Goal: Task Accomplishment & Management: Manage account settings

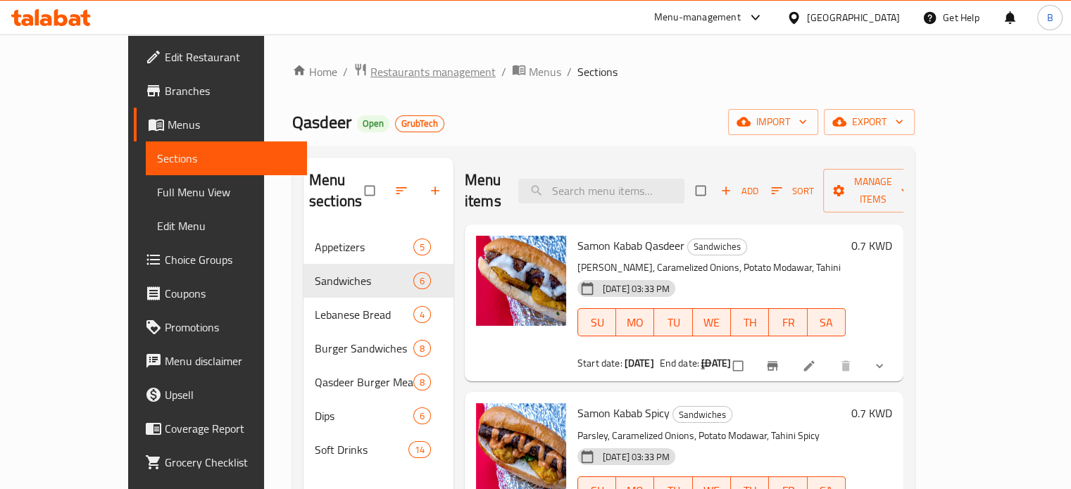
click at [370, 75] on span "Restaurants management" at bounding box center [432, 71] width 125 height 17
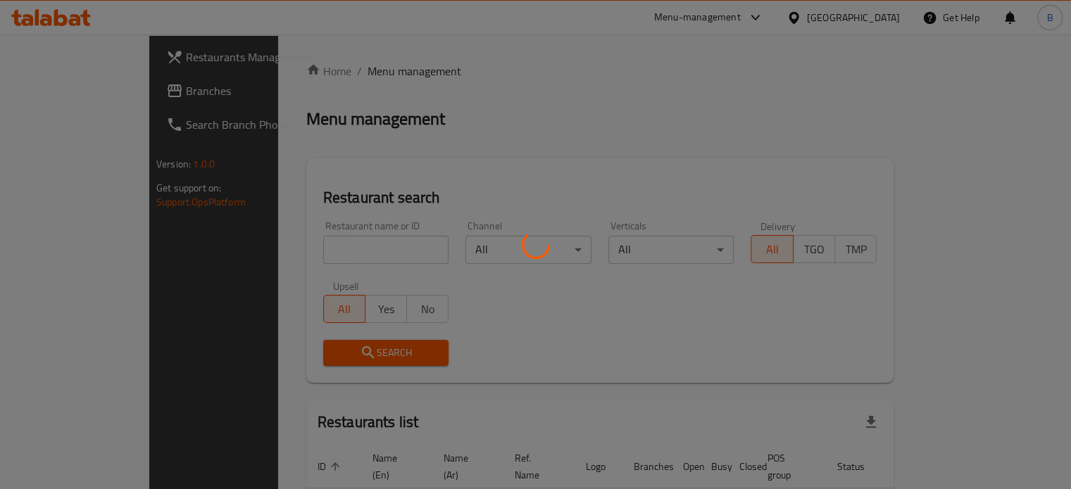
click at [367, 245] on div "Home / Menu management Menu management Restaurant search Restaurant name or ID …" at bounding box center [599, 313] width 587 height 500
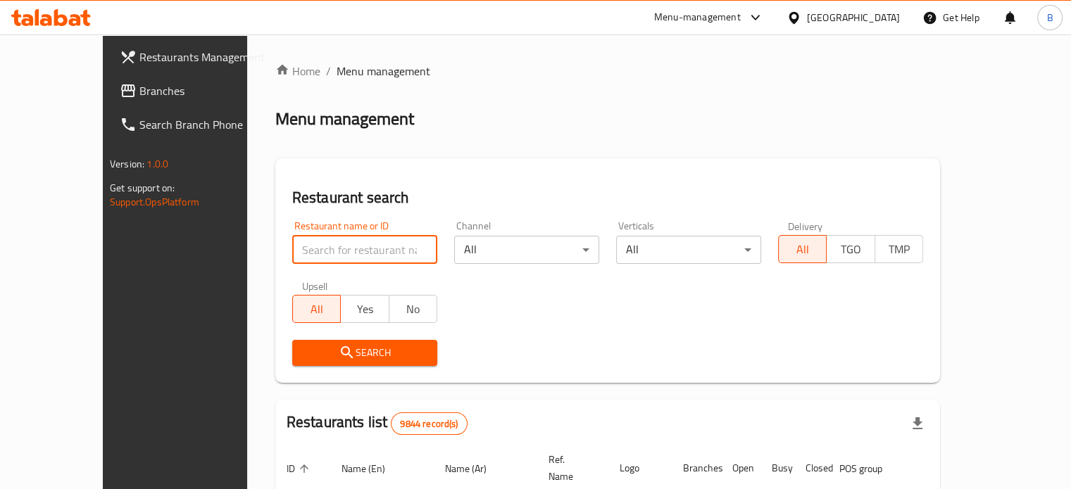
click at [362, 247] on input "search" at bounding box center [364, 250] width 145 height 28
type input "[PERSON_NAME]"
click button "Search" at bounding box center [364, 353] width 145 height 26
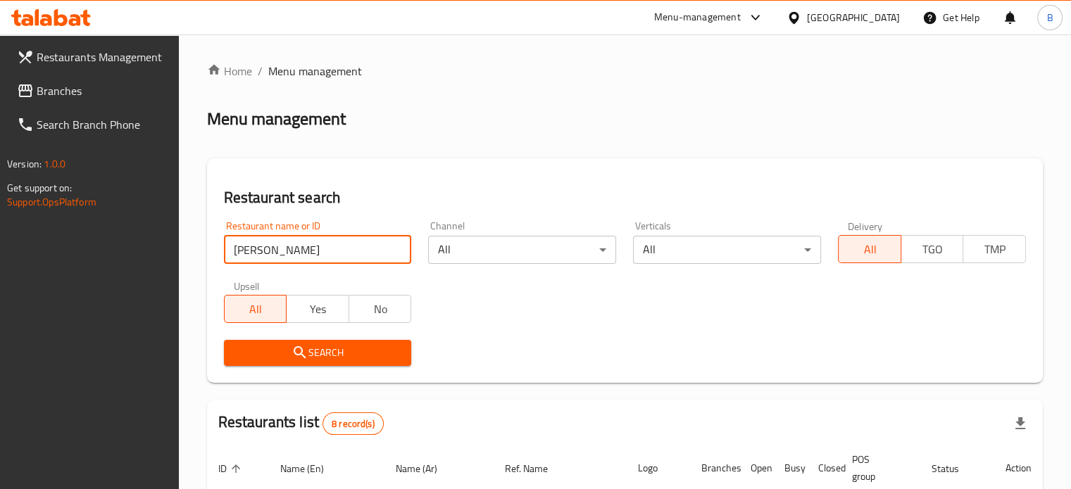
click at [518, 201] on h2 "Restaurant search" at bounding box center [625, 197] width 802 height 21
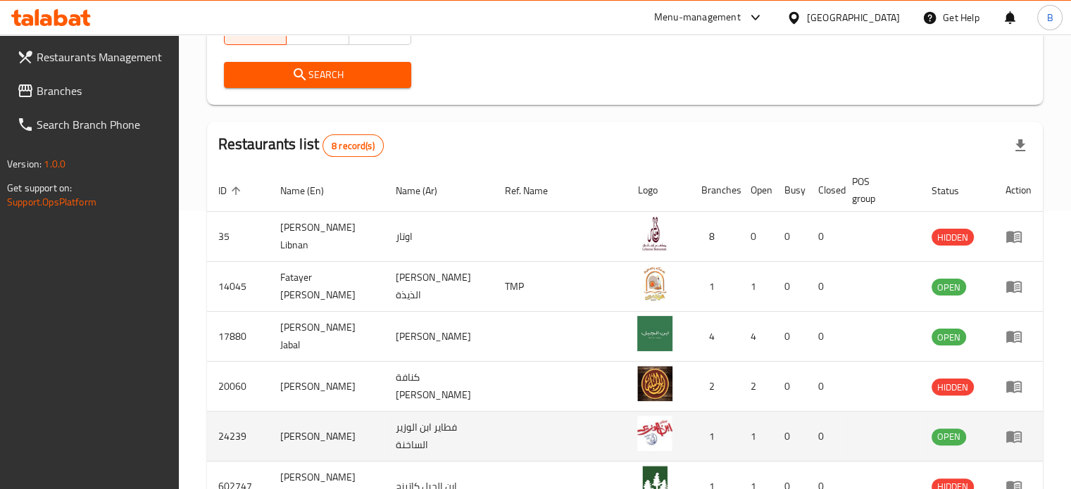
scroll to position [422, 0]
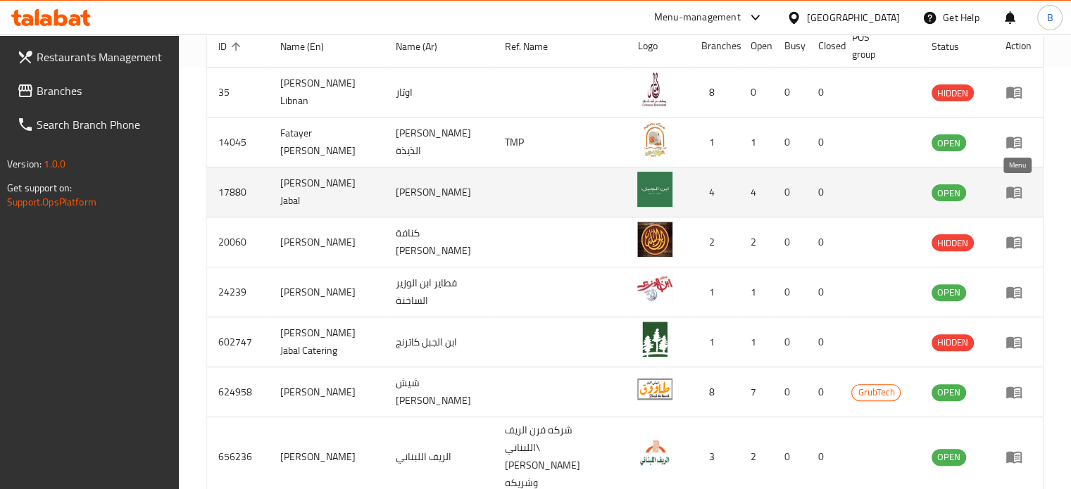
click at [1001, 191] on td "enhanced table" at bounding box center [1018, 193] width 49 height 50
click at [1013, 188] on icon "enhanced table" at bounding box center [1013, 193] width 15 height 12
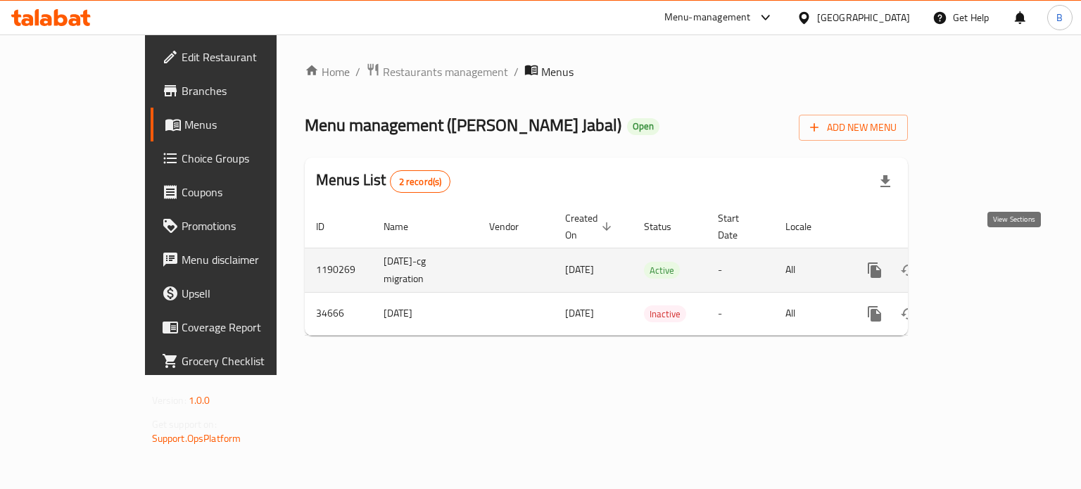
click at [985, 262] on icon "enhanced table" at bounding box center [976, 270] width 17 height 17
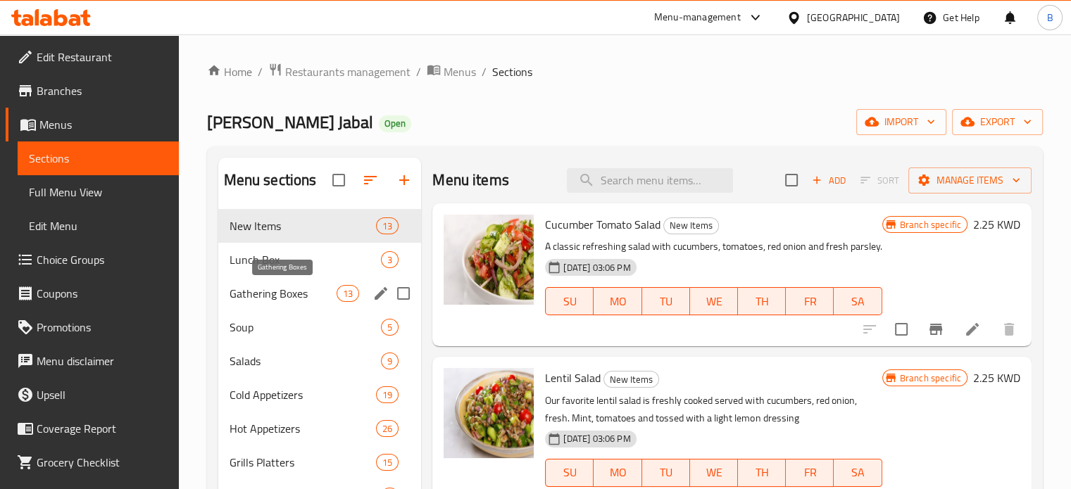
click at [256, 296] on span "Gathering Boxes" at bounding box center [283, 293] width 108 height 17
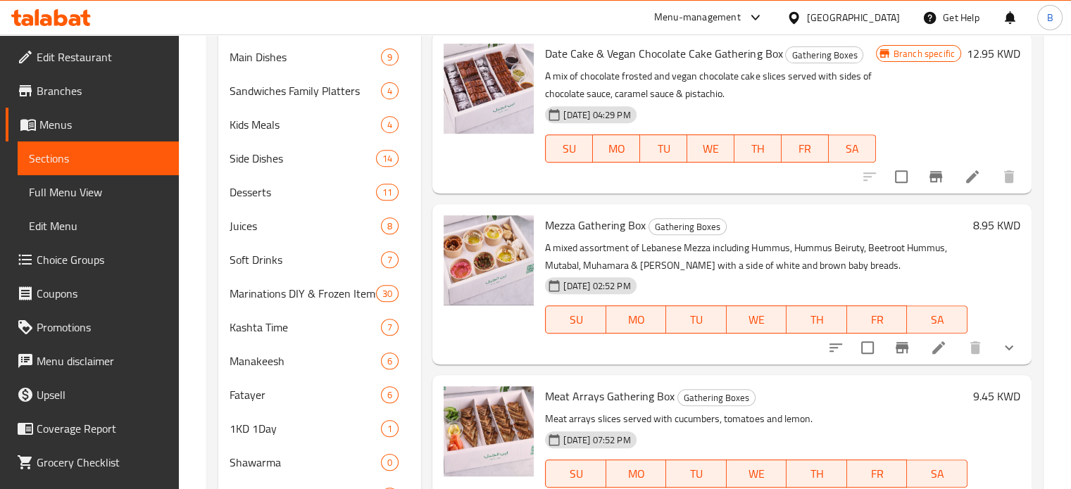
scroll to position [633, 0]
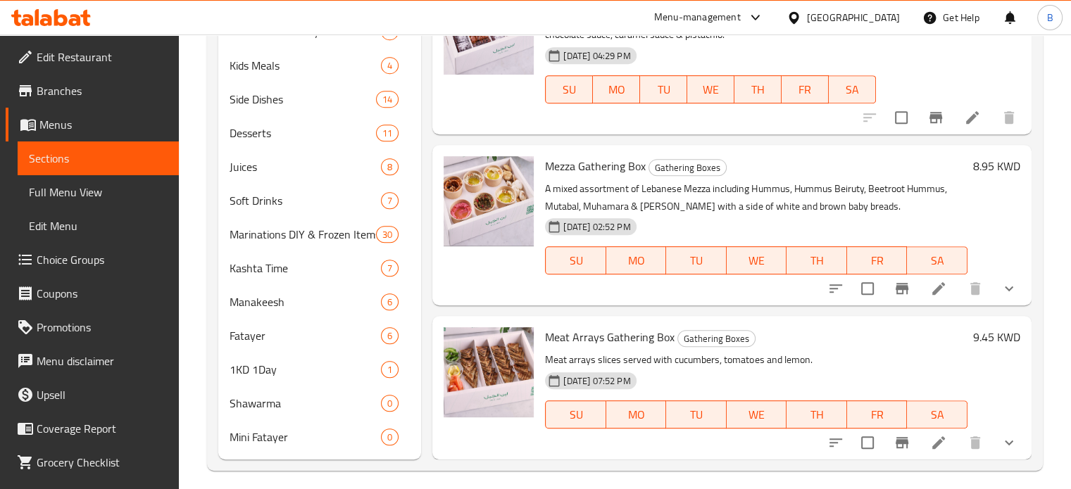
click at [593, 168] on span "Mezza Gathering Box" at bounding box center [595, 166] width 101 height 21
copy h6 "Mezza Gathering Box"
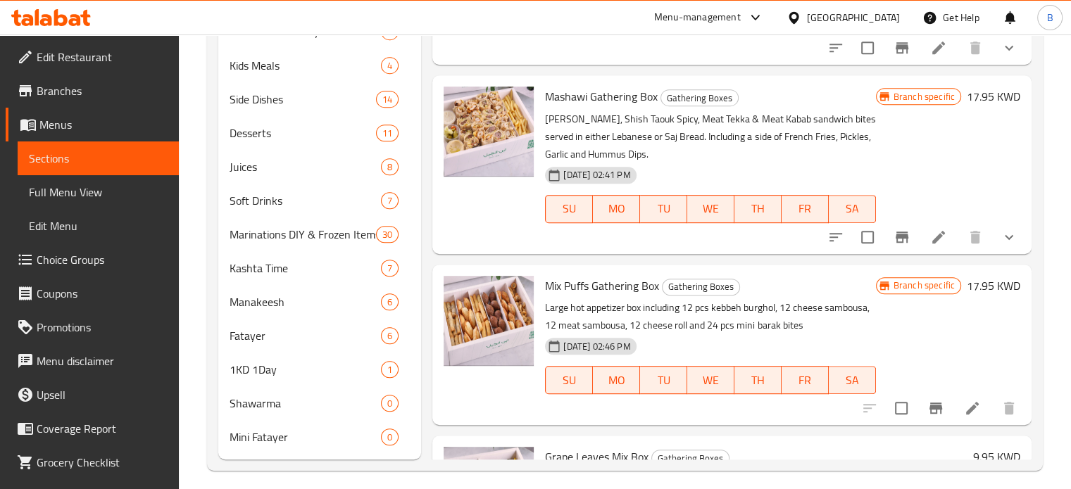
scroll to position [0, 0]
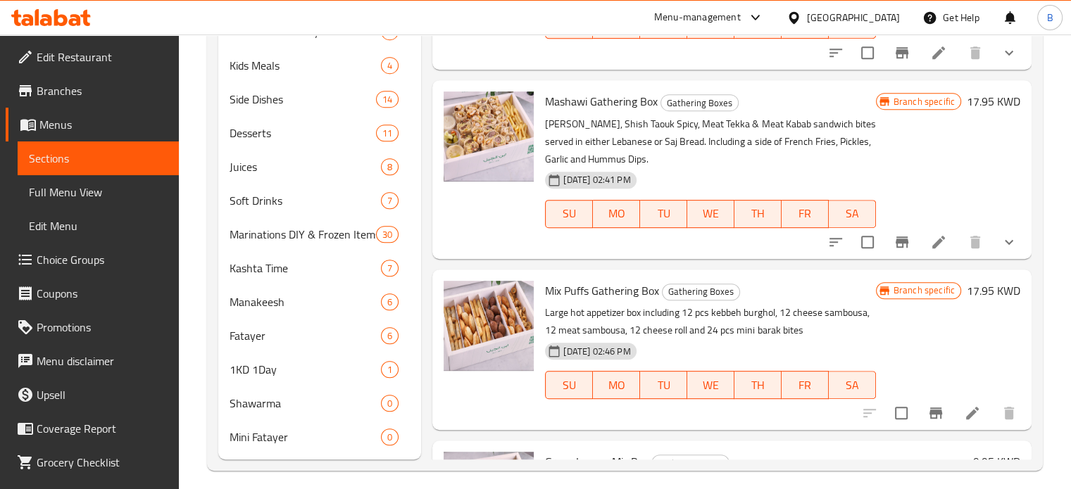
click at [596, 112] on span "Mashawi Gathering Box" at bounding box center [601, 101] width 113 height 21
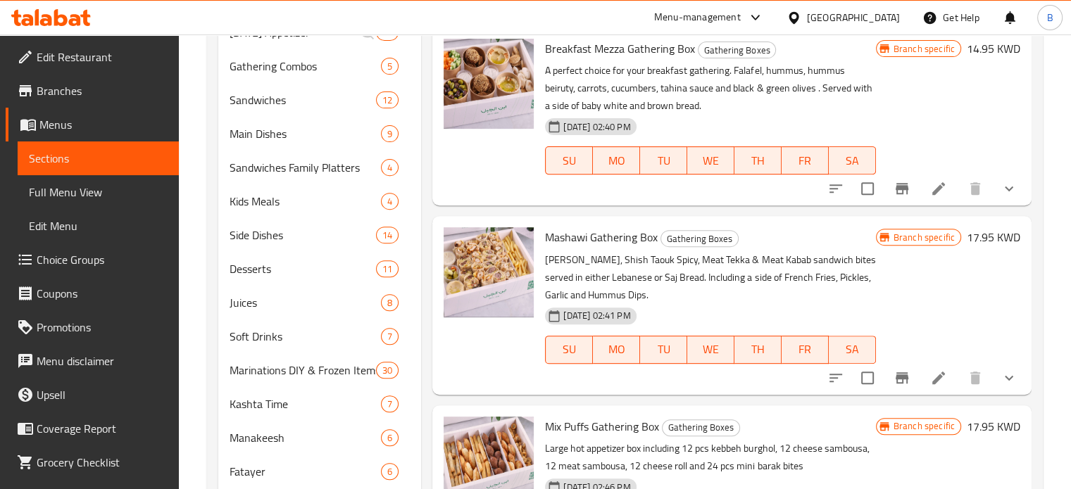
scroll to position [493, 0]
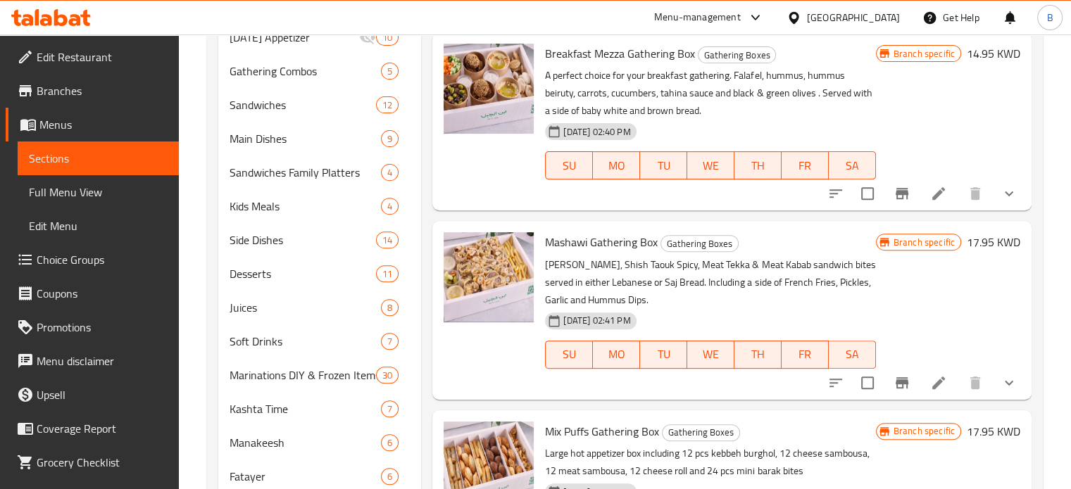
click at [562, 253] on span "Mashawi Gathering Box" at bounding box center [601, 242] width 113 height 21
copy h6 "Mashawi Gathering Box"
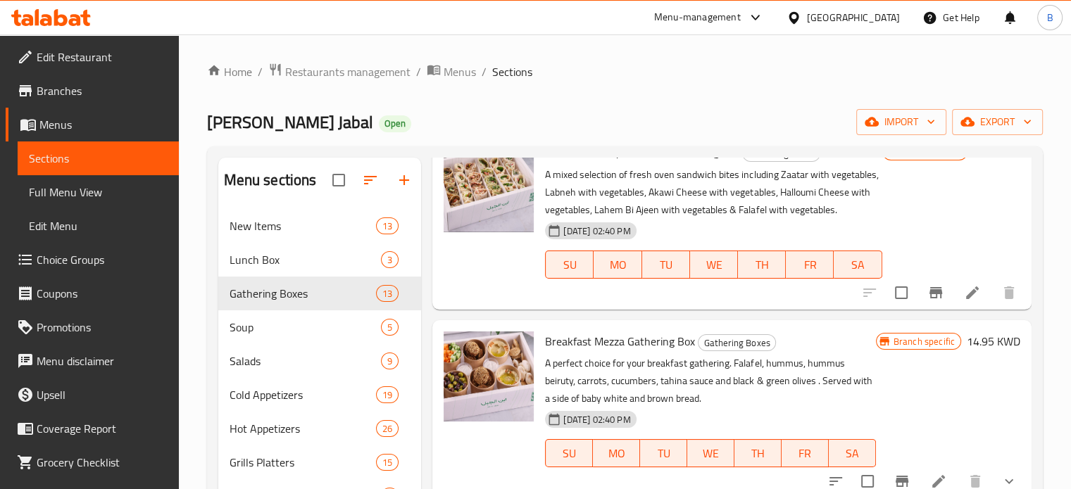
scroll to position [282, 0]
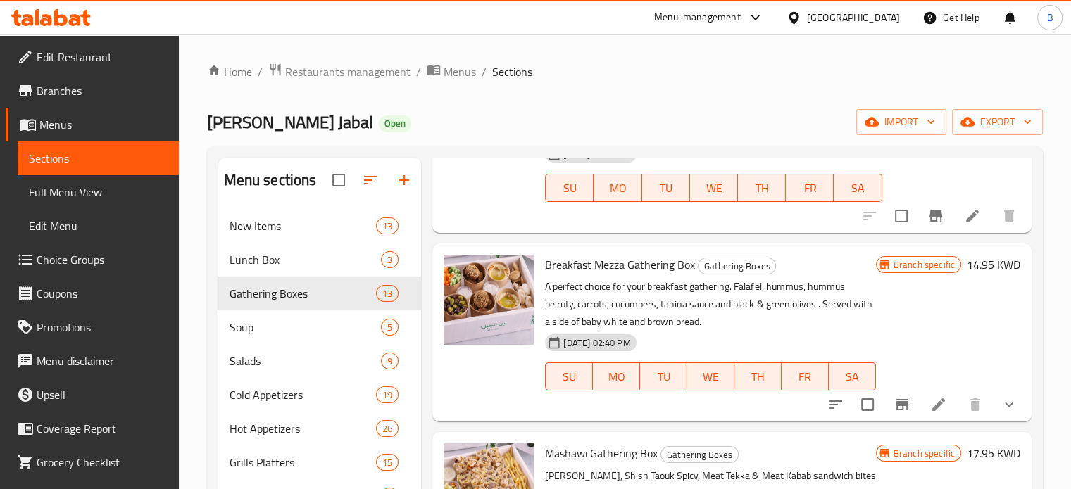
click at [549, 275] on span "Breakfast Mezza Gathering Box" at bounding box center [620, 264] width 150 height 21
copy h6 "Breakfast Mezza Gathering Box"
